Goal: Task Accomplishment & Management: Use online tool/utility

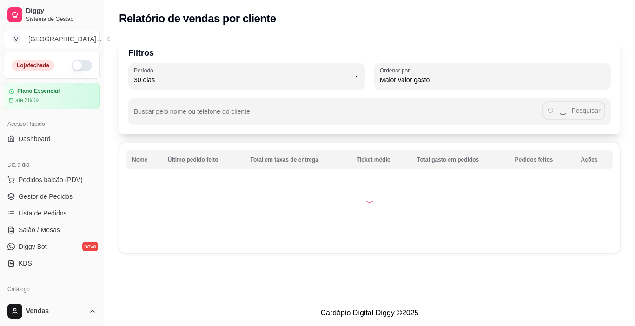
select select "30"
select select "HIGHEST_TOTAL_SPENT_WITH_ORDERS"
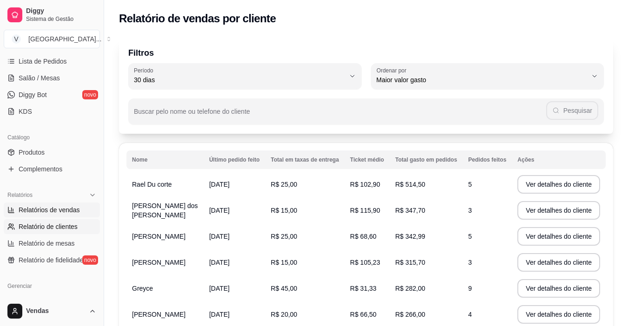
scroll to position [46, 0]
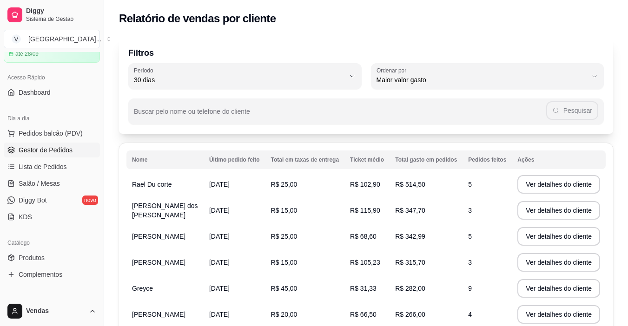
click at [54, 147] on span "Gestor de Pedidos" at bounding box center [46, 150] width 54 height 9
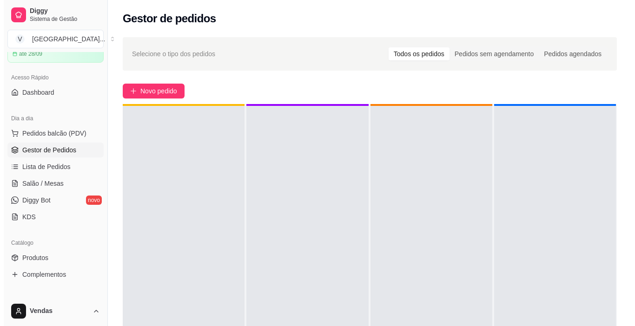
scroll to position [26, 0]
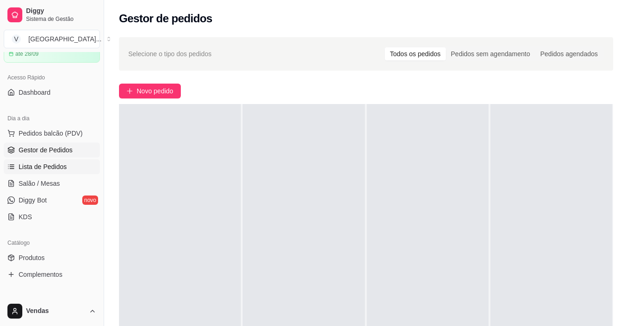
click at [46, 165] on span "Lista de Pedidos" at bounding box center [43, 166] width 48 height 9
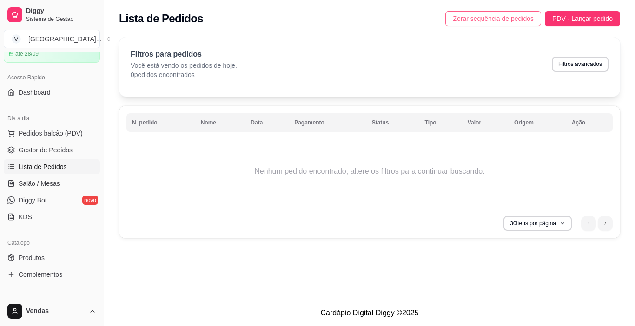
click at [499, 16] on span "Zerar sequência de pedidos" at bounding box center [493, 18] width 81 height 10
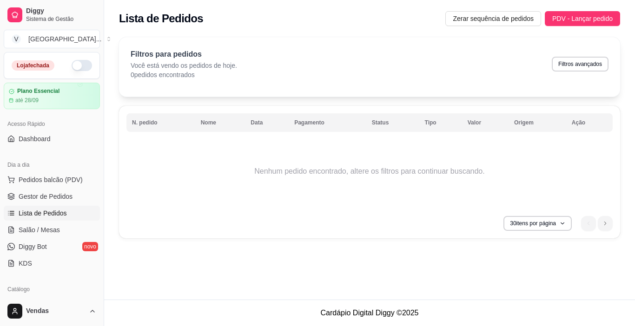
click at [72, 66] on button "button" at bounding box center [82, 65] width 20 height 11
click at [34, 192] on link "Gestor de Pedidos" at bounding box center [52, 196] width 96 height 15
